Goal: Information Seeking & Learning: Learn about a topic

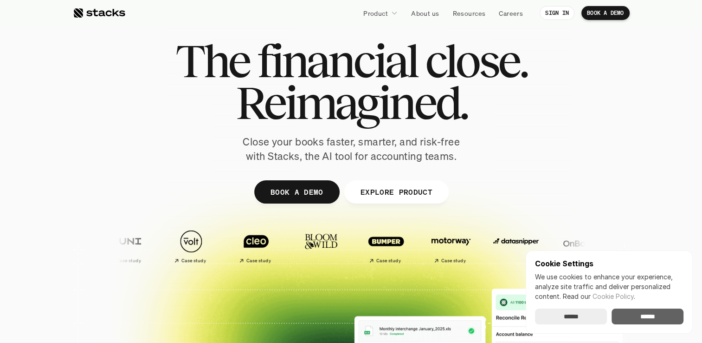
click at [648, 317] on input "******" at bounding box center [648, 316] width 72 height 16
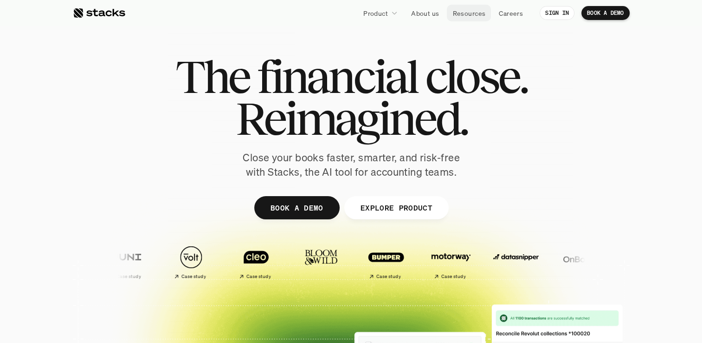
click at [476, 8] on p "Resources" at bounding box center [469, 13] width 33 height 10
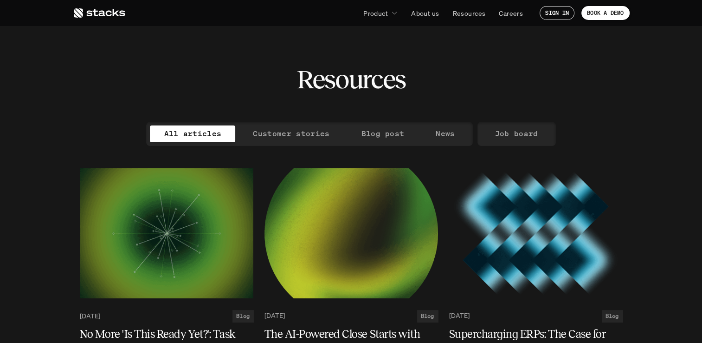
click at [91, 6] on link at bounding box center [99, 13] width 52 height 17
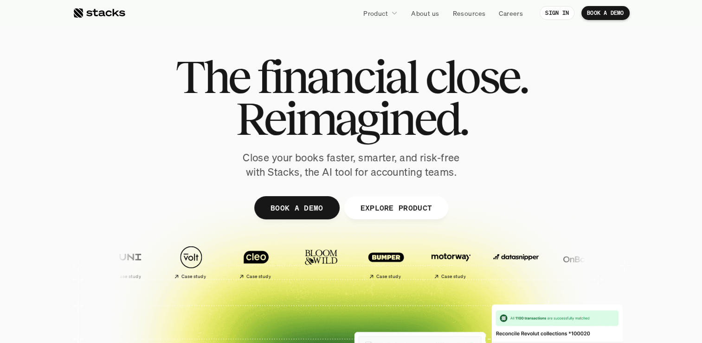
click at [458, 118] on span "Reimagined." at bounding box center [351, 118] width 232 height 42
drag, startPoint x: 458, startPoint y: 118, endPoint x: 470, endPoint y: 118, distance: 12.5
click at [470, 118] on h1 "Reimagined." at bounding box center [351, 118] width 352 height 42
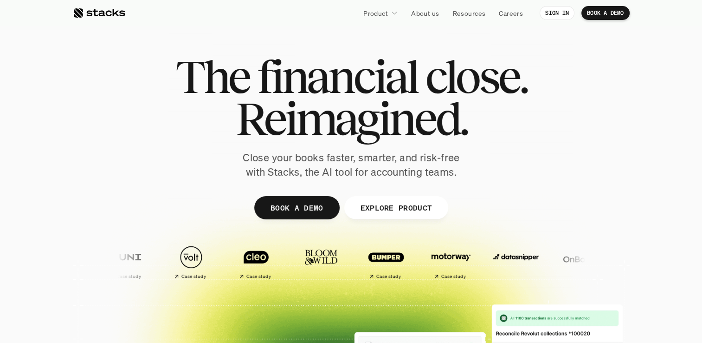
click at [459, 122] on span "Reimagined." at bounding box center [351, 118] width 232 height 42
drag, startPoint x: 459, startPoint y: 122, endPoint x: 463, endPoint y: 126, distance: 5.9
click at [463, 126] on span "Reimagined." at bounding box center [351, 118] width 232 height 42
